Goal: Navigation & Orientation: Find specific page/section

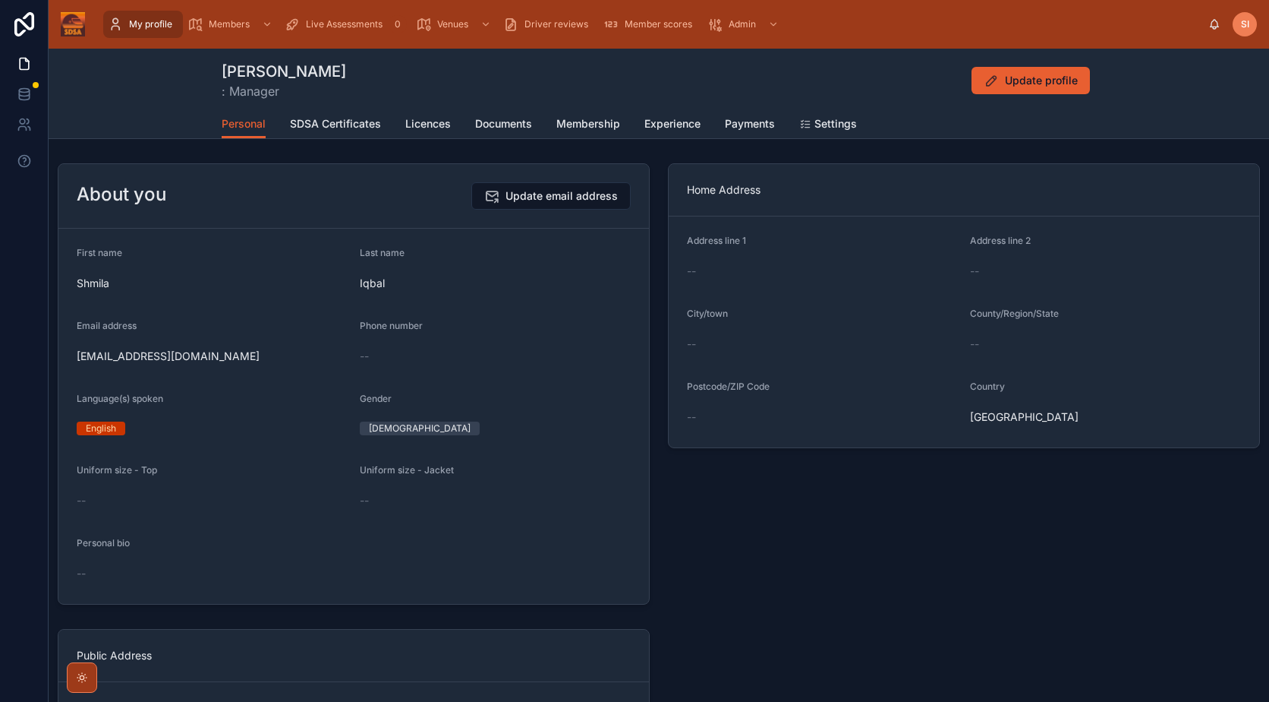
click at [313, 125] on span "SDSA Certificates" at bounding box center [335, 123] width 91 height 15
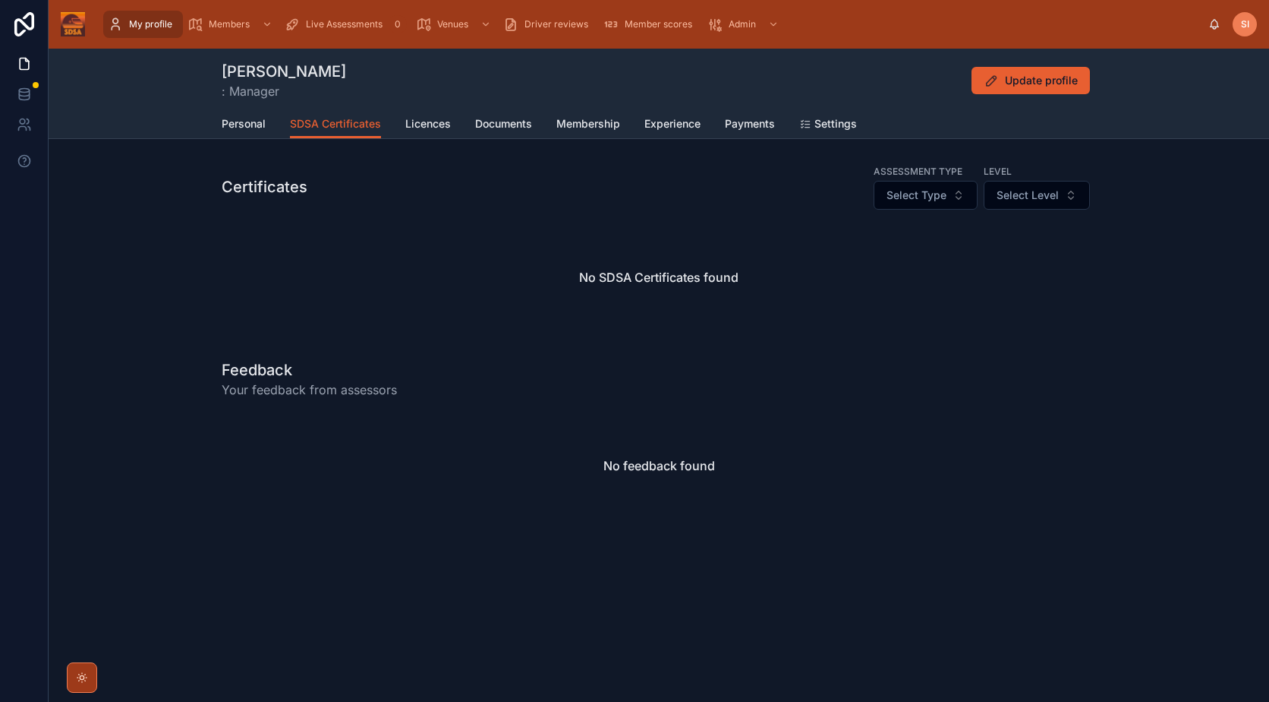
click at [247, 118] on span "Personal" at bounding box center [244, 123] width 44 height 15
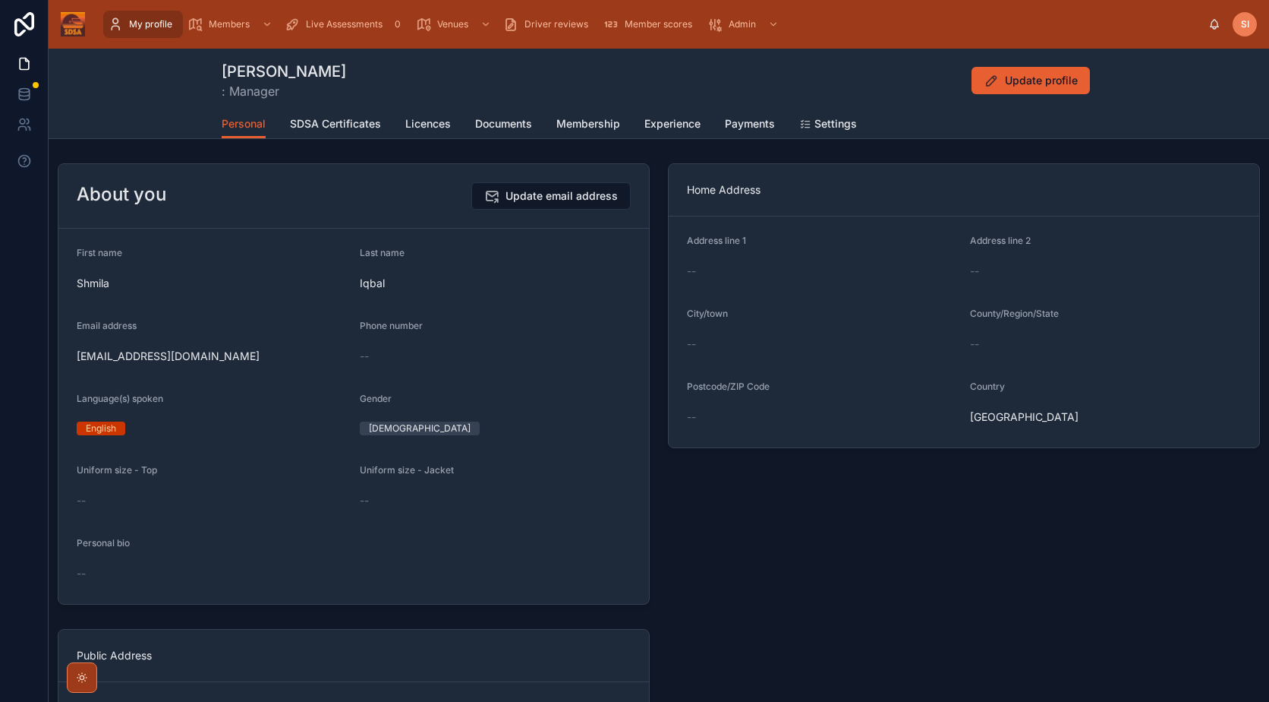
click at [342, 131] on link "SDSA Certificates" at bounding box center [335, 125] width 91 height 30
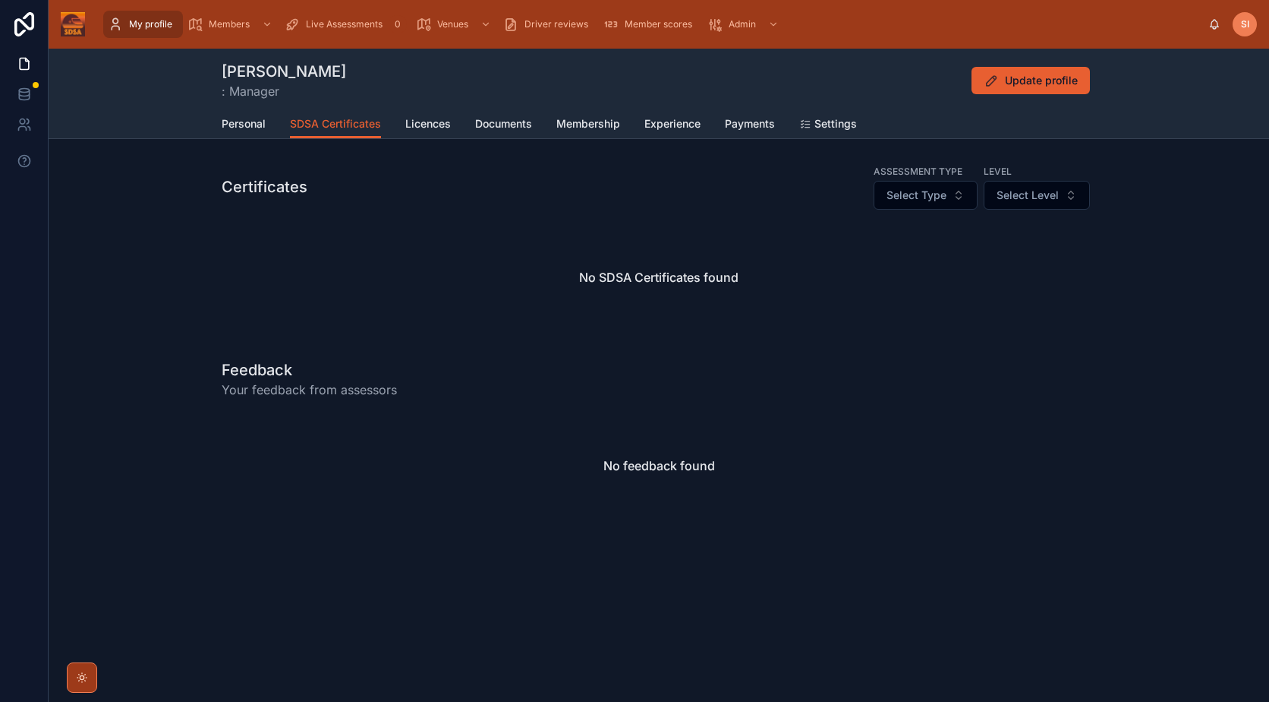
click at [429, 132] on link "Licences" at bounding box center [428, 125] width 46 height 30
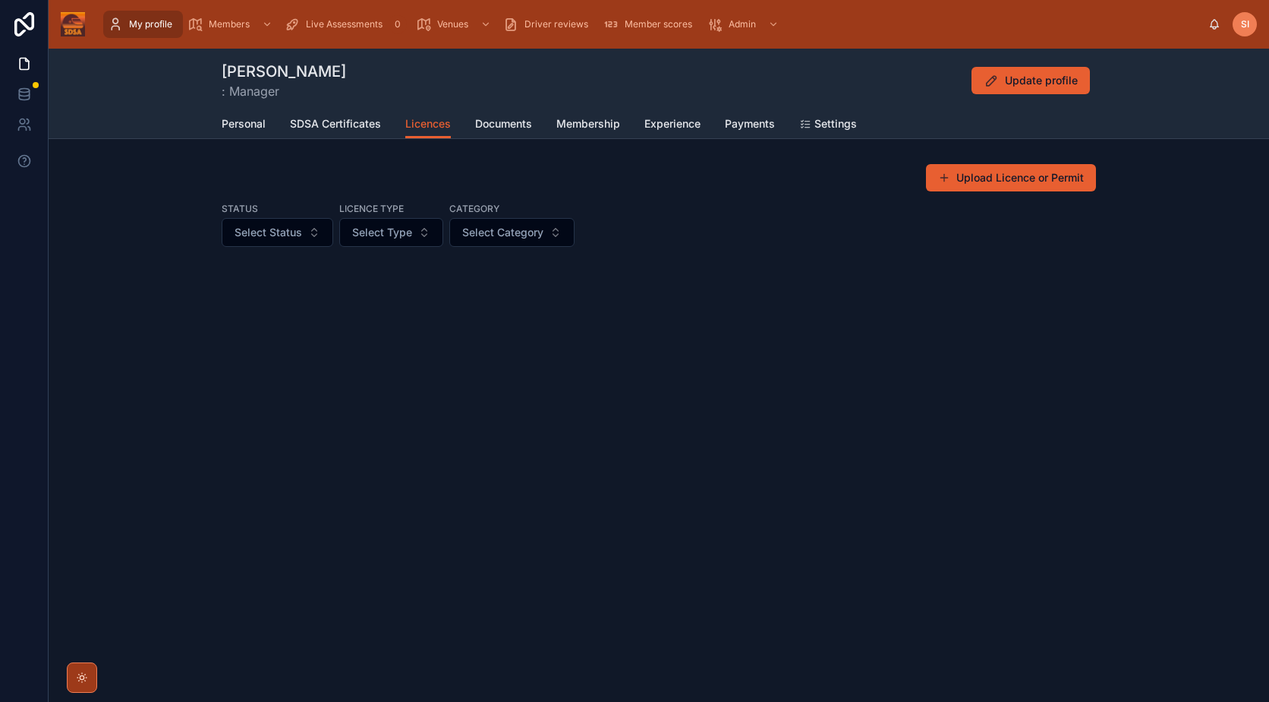
click at [512, 132] on link "Documents" at bounding box center [503, 125] width 57 height 30
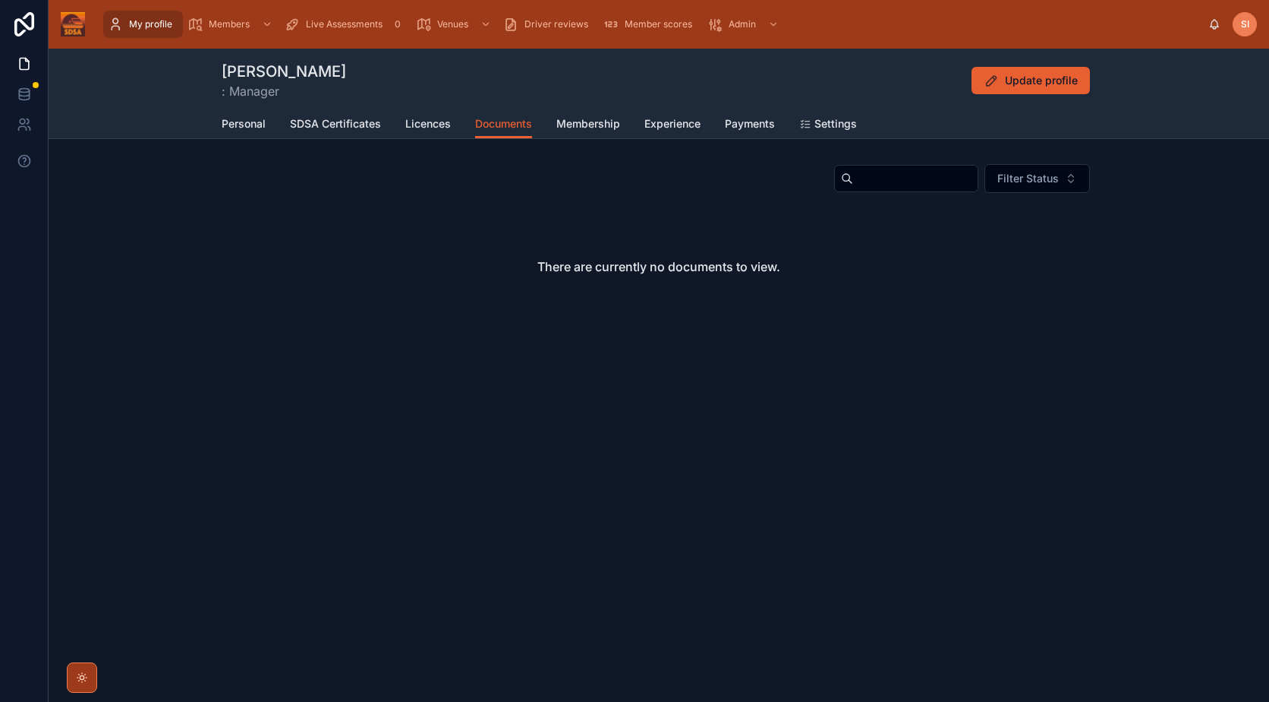
click at [1247, 21] on span "SI" at bounding box center [1245, 24] width 8 height 12
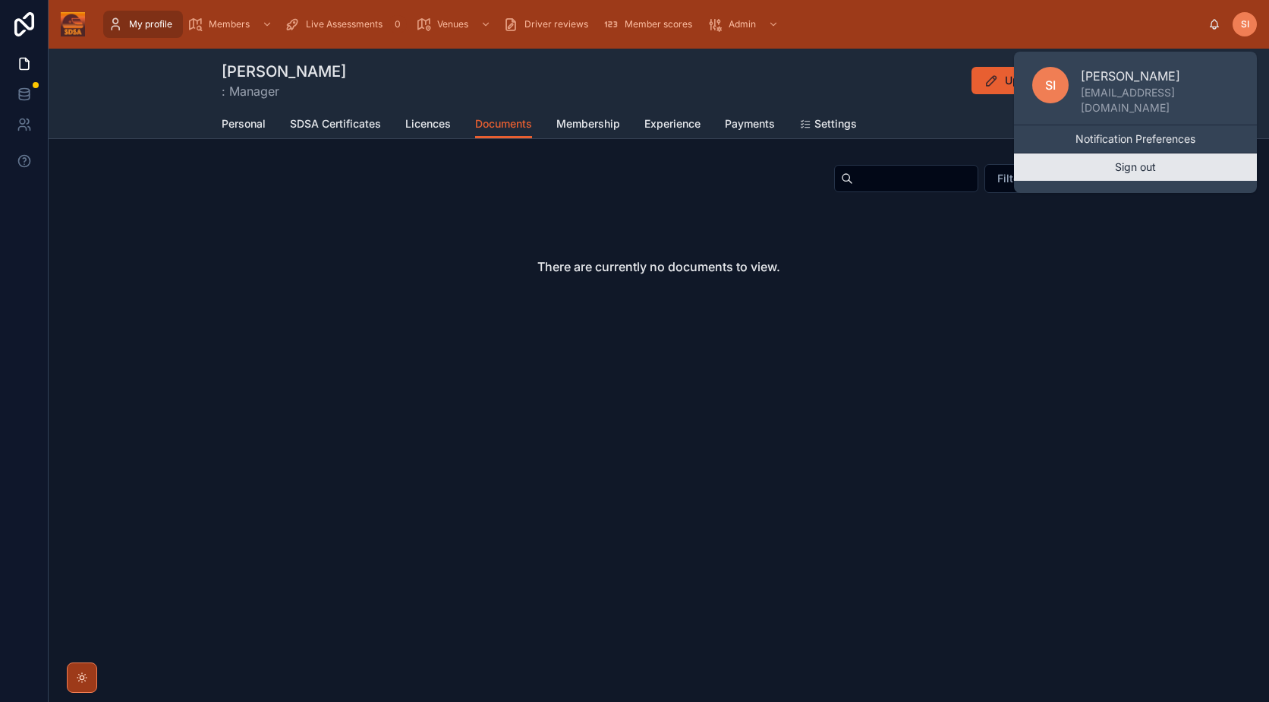
click at [1124, 166] on button "Sign out" at bounding box center [1135, 166] width 243 height 27
